Goal: Task Accomplishment & Management: Manage account settings

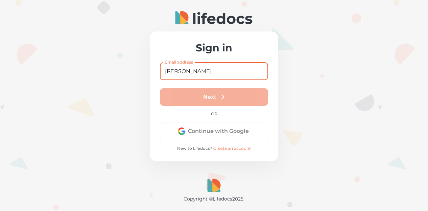
type input "[EMAIL_ADDRESS][DOMAIN_NAME]"
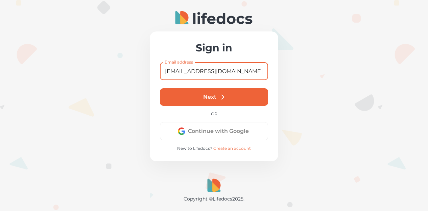
click at [216, 94] on button "Next" at bounding box center [214, 97] width 108 height 18
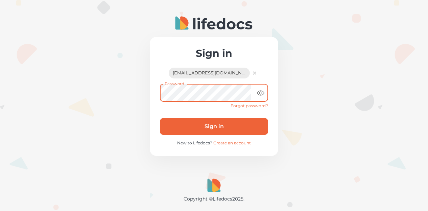
click at [221, 122] on button "Sign in" at bounding box center [214, 126] width 108 height 17
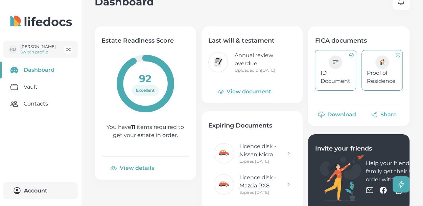
scroll to position [34, 0]
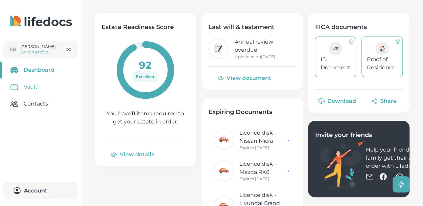
click at [35, 89] on link "Vault" at bounding box center [40, 86] width 81 height 17
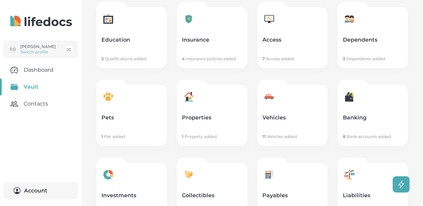
scroll to position [135, 0]
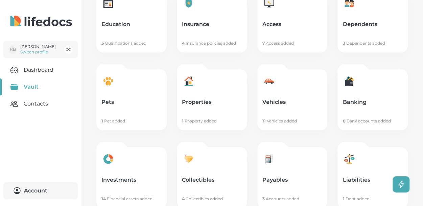
click at [219, 106] on link "Properties 1 Property added" at bounding box center [212, 99] width 70 height 61
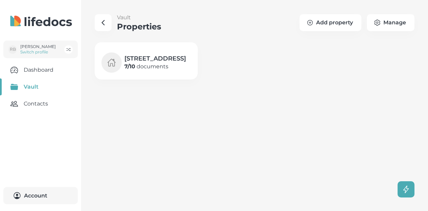
click at [168, 71] on p "7 / 10 documents" at bounding box center [154, 66] width 61 height 8
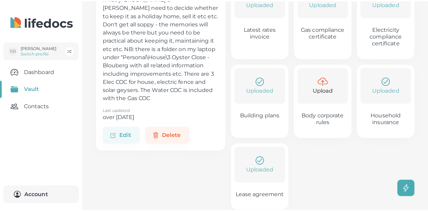
scroll to position [101, 0]
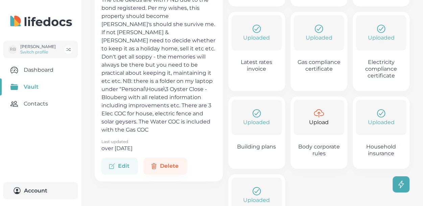
click at [122, 173] on button "Edit" at bounding box center [119, 165] width 36 height 17
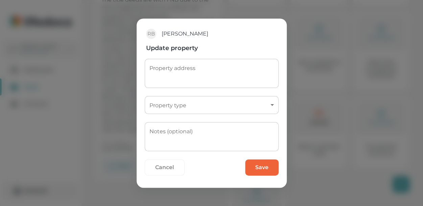
type textarea "[STREET_ADDRESS]"
type input "primary_residence"
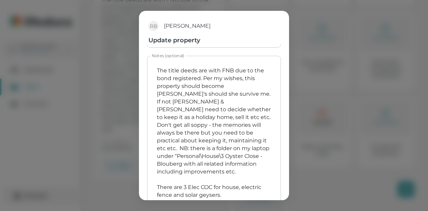
scroll to position [68, 0]
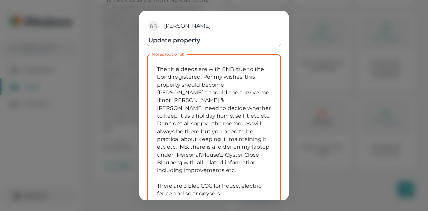
drag, startPoint x: 203, startPoint y: 75, endPoint x: 265, endPoint y: 90, distance: 63.2
click at [265, 90] on textarea "The title deeds are with FNB due to the bond registered. Per my wishes, this pr…" at bounding box center [214, 139] width 124 height 158
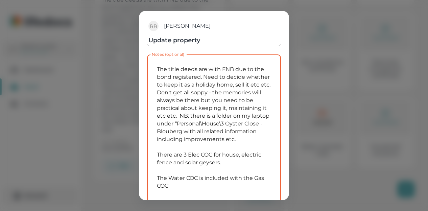
drag, startPoint x: 207, startPoint y: 83, endPoint x: 258, endPoint y: 83, distance: 51.0
click at [258, 83] on textarea "The title deeds are with FNB due to the bond registered. Need to decide whether…" at bounding box center [214, 131] width 124 height 142
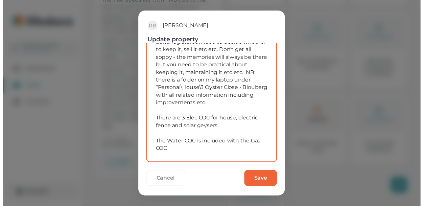
scroll to position [104, 0]
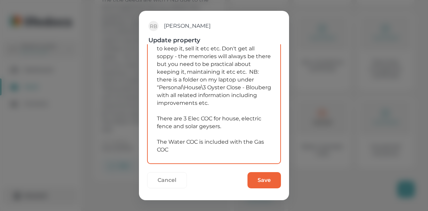
type textarea "The title deeds are with FNB due to the bond registered. Need to decide whether…"
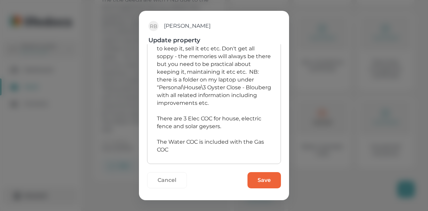
click at [256, 178] on button "Save" at bounding box center [263, 180] width 33 height 16
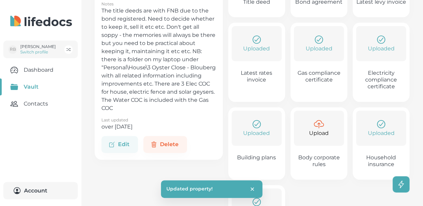
scroll to position [101, 0]
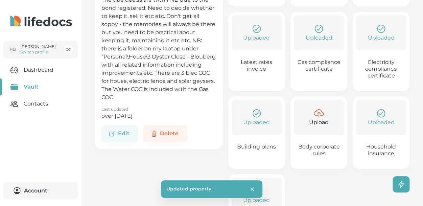
click at [261, 122] on p "Uploaded" at bounding box center [256, 122] width 27 height 8
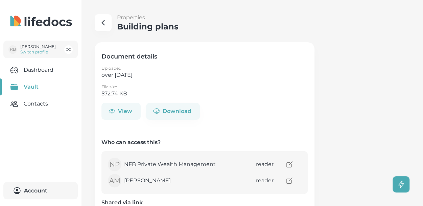
click at [117, 110] on button "View" at bounding box center [120, 111] width 39 height 17
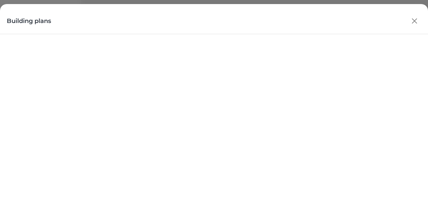
click at [411, 21] on icon "button" at bounding box center [414, 21] width 10 height 10
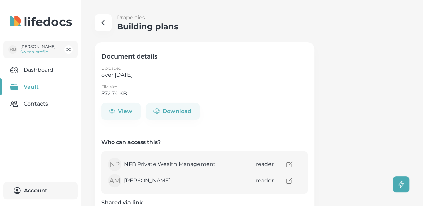
click at [104, 27] on plans "button" at bounding box center [103, 22] width 17 height 17
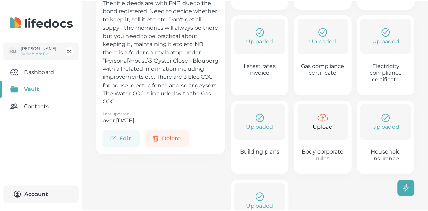
scroll to position [101, 0]
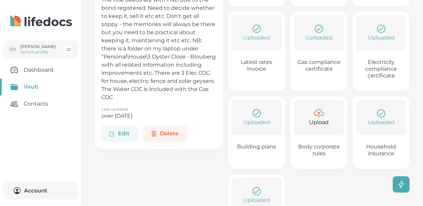
click at [131, 142] on button "Edit" at bounding box center [119, 133] width 36 height 17
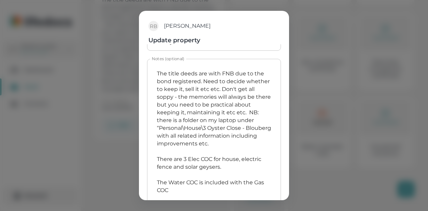
scroll to position [104, 0]
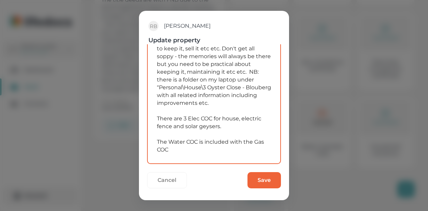
click at [189, 147] on textarea "The title deeds are with FNB due to the bond registered. Need to decide whether…" at bounding box center [214, 91] width 124 height 134
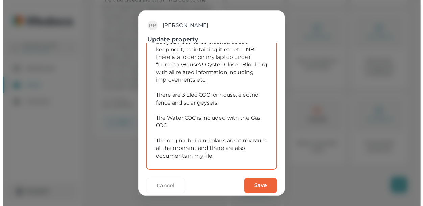
scroll to position [135, 0]
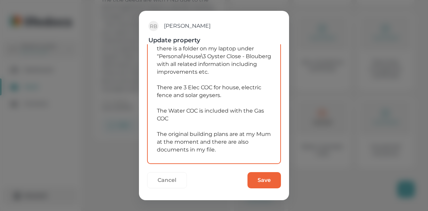
type textarea "The title deeds are with FNB due to the bond registered. Need to decide whether…"
click at [255, 180] on button "Save" at bounding box center [263, 180] width 33 height 16
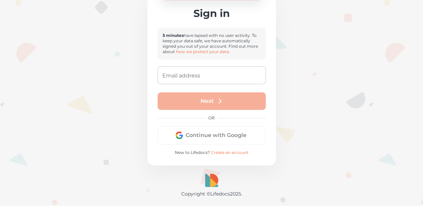
scroll to position [25, 0]
drag, startPoint x: 60, startPoint y: 31, endPoint x: 61, endPoint y: 8, distance: 23.3
click at [61, 30] on div at bounding box center [211, 103] width 423 height 206
